Goal: Entertainment & Leisure: Consume media (video, audio)

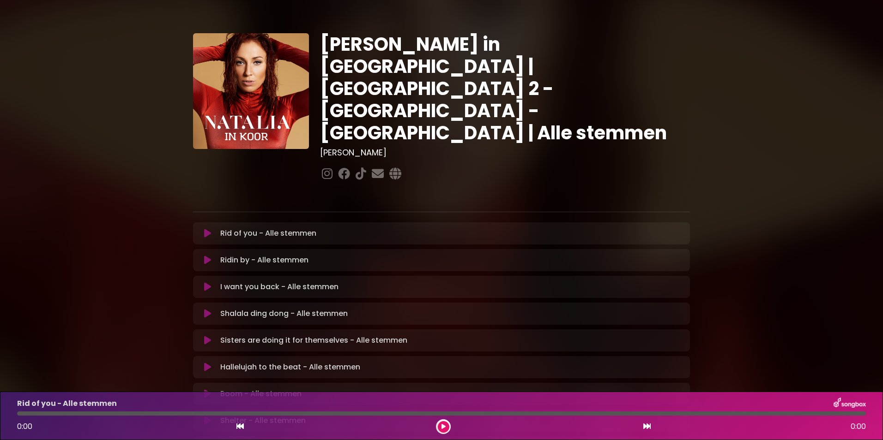
click at [443, 427] on icon at bounding box center [443, 427] width 4 height 6
click at [442, 425] on icon at bounding box center [443, 427] width 4 height 6
click at [443, 426] on icon at bounding box center [443, 427] width 4 height 6
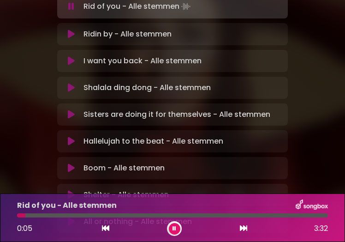
scroll to position [185, 0]
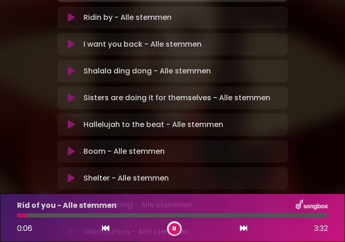
click at [174, 173] on div "Shelter - Alle stemmen Loading Track..." at bounding box center [181, 178] width 203 height 11
click at [241, 227] on icon at bounding box center [243, 227] width 7 height 7
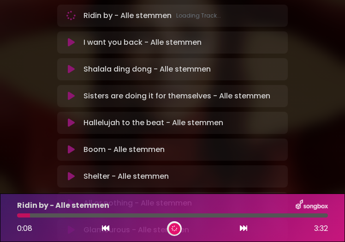
scroll to position [183, 0]
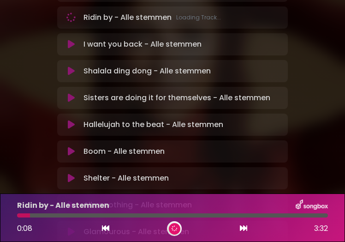
click at [241, 227] on icon at bounding box center [243, 227] width 7 height 7
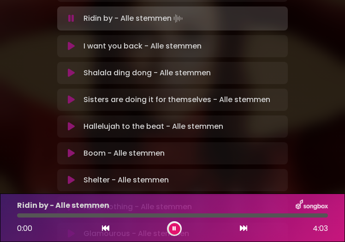
click at [241, 227] on icon at bounding box center [243, 227] width 7 height 7
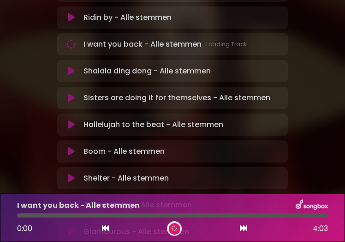
click at [241, 227] on icon at bounding box center [243, 227] width 7 height 7
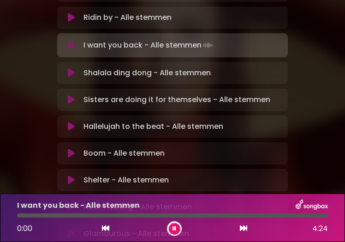
click at [241, 227] on icon at bounding box center [243, 227] width 7 height 7
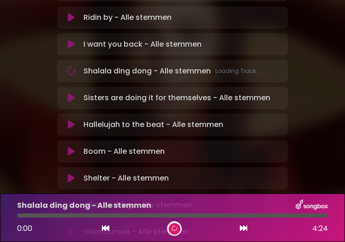
click at [241, 227] on icon at bounding box center [243, 227] width 7 height 7
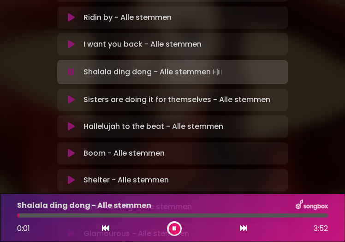
click at [241, 227] on icon at bounding box center [243, 227] width 7 height 7
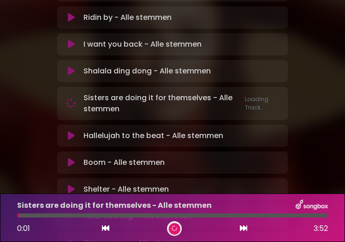
click at [241, 227] on icon at bounding box center [243, 227] width 7 height 7
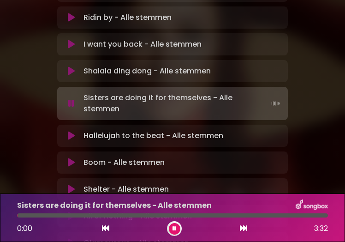
click at [241, 227] on icon at bounding box center [243, 227] width 7 height 7
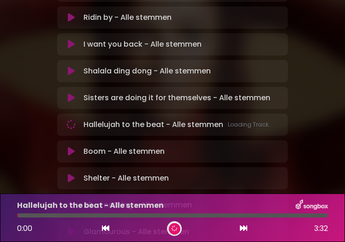
click at [241, 227] on icon at bounding box center [243, 227] width 7 height 7
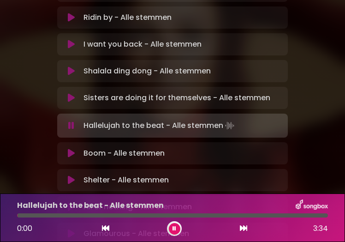
click at [241, 227] on icon at bounding box center [243, 227] width 7 height 7
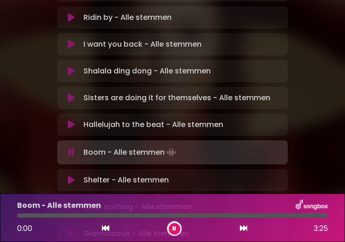
click at [241, 227] on icon at bounding box center [243, 227] width 7 height 7
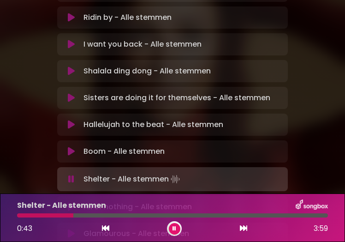
click at [243, 229] on icon at bounding box center [243, 227] width 7 height 7
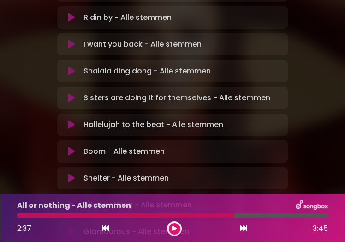
click at [106, 227] on icon at bounding box center [105, 227] width 7 height 7
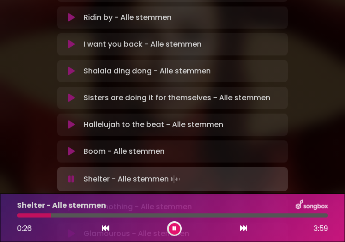
click at [242, 226] on icon at bounding box center [243, 227] width 7 height 7
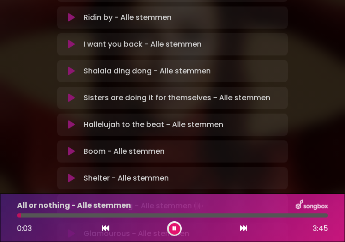
drag, startPoint x: 305, startPoint y: 111, endPoint x: 296, endPoint y: 157, distance: 47.0
click at [296, 157] on div "Natalia in Koor | Antwerpen 2 - Brugge - Hasselt | Alle stemmen Hans Primusz" at bounding box center [172, 64] width 345 height 486
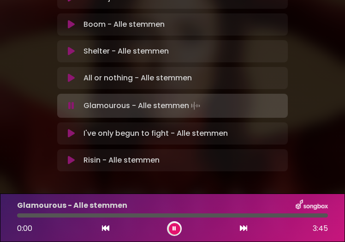
scroll to position [312, 0]
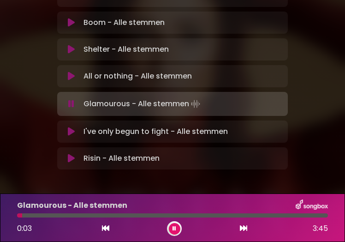
click at [106, 228] on icon at bounding box center [105, 227] width 7 height 7
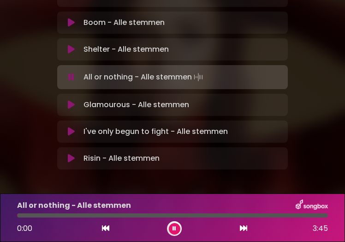
click at [173, 229] on icon at bounding box center [175, 229] width 4 height 6
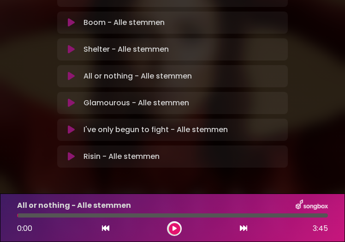
scroll to position [310, 0]
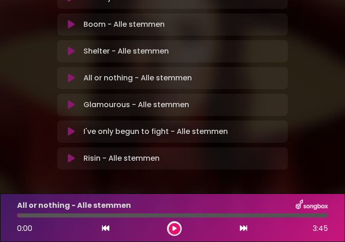
drag, startPoint x: 174, startPoint y: 229, endPoint x: 198, endPoint y: 229, distance: 24.0
click at [175, 228] on icon at bounding box center [174, 229] width 5 height 6
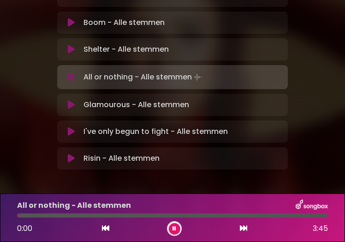
click at [243, 228] on icon at bounding box center [243, 227] width 7 height 7
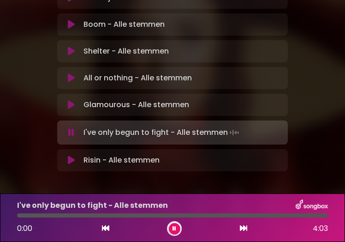
scroll to position [312, 0]
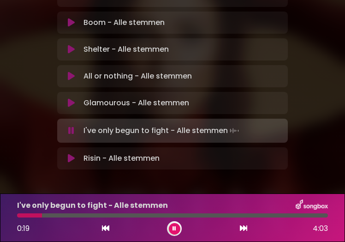
click at [103, 229] on icon at bounding box center [105, 227] width 7 height 7
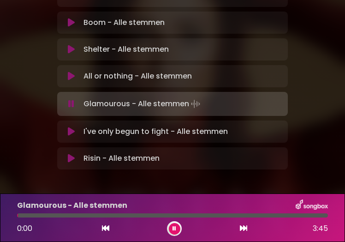
click at [175, 230] on icon at bounding box center [175, 229] width 4 height 6
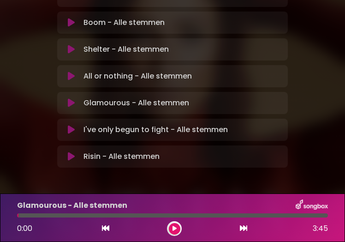
scroll to position [310, 0]
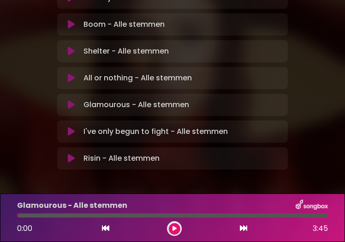
click at [173, 228] on icon at bounding box center [174, 228] width 5 height 6
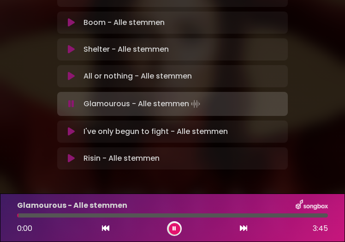
click at [240, 229] on icon at bounding box center [243, 227] width 7 height 7
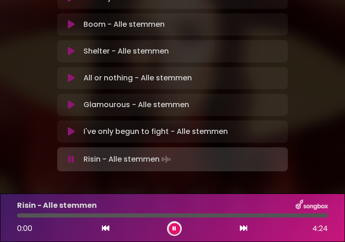
scroll to position [312, 0]
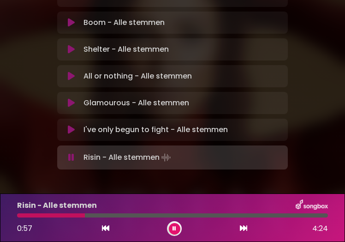
click at [103, 228] on icon at bounding box center [105, 227] width 7 height 7
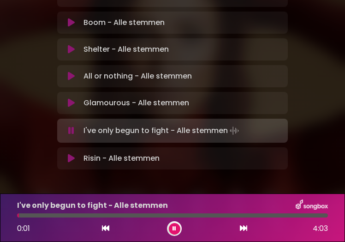
click at [174, 229] on icon at bounding box center [175, 229] width 4 height 6
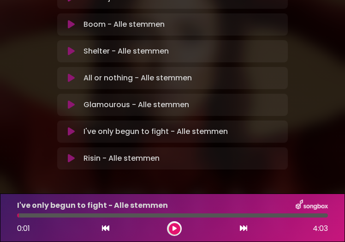
click at [174, 227] on icon at bounding box center [174, 229] width 5 height 6
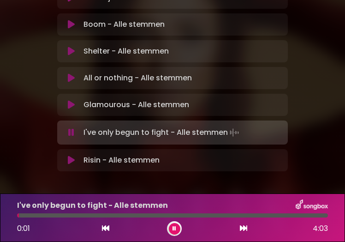
scroll to position [312, 0]
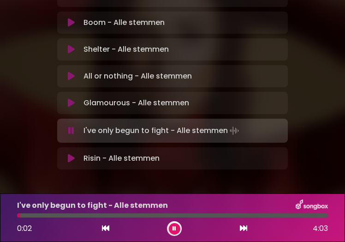
click at [244, 228] on icon at bounding box center [243, 227] width 7 height 7
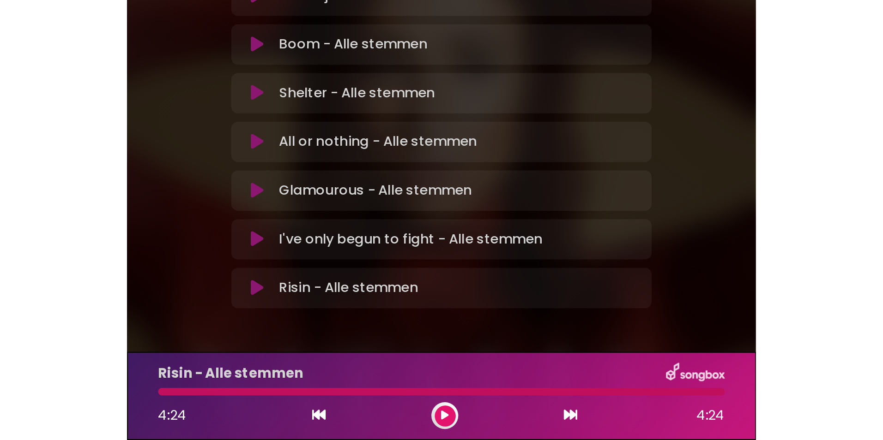
scroll to position [172, 0]
